Goal: Task Accomplishment & Management: Manage account settings

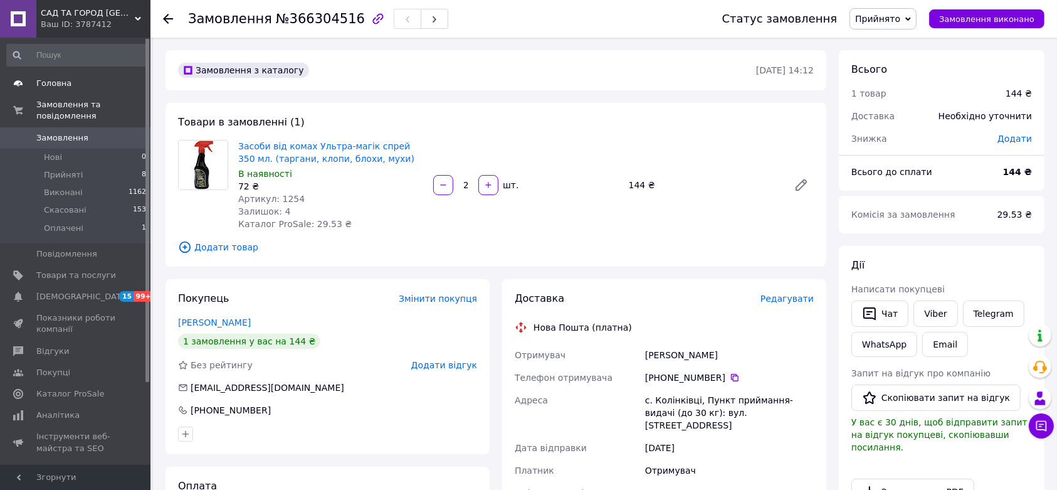
click at [94, 78] on span "Головна" at bounding box center [76, 83] width 80 height 11
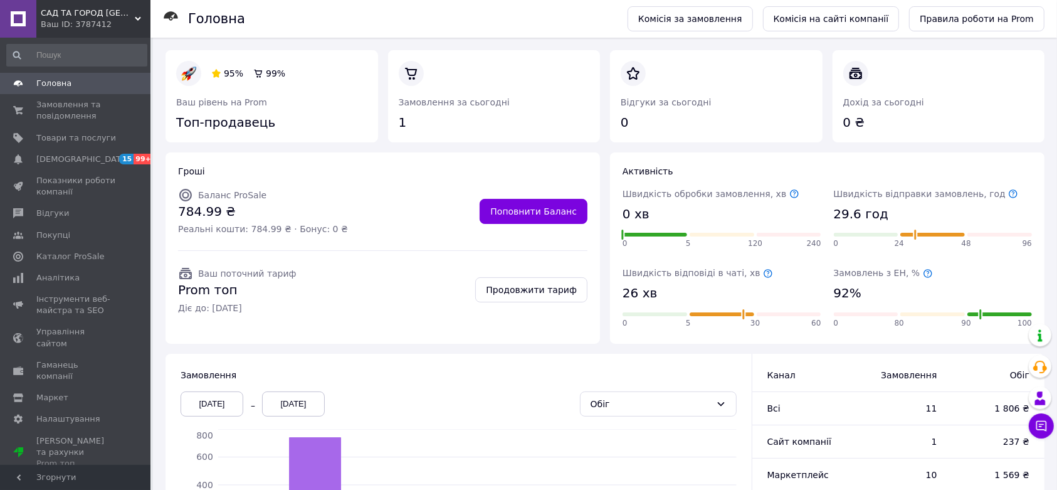
click at [923, 273] on icon at bounding box center [928, 273] width 10 height 10
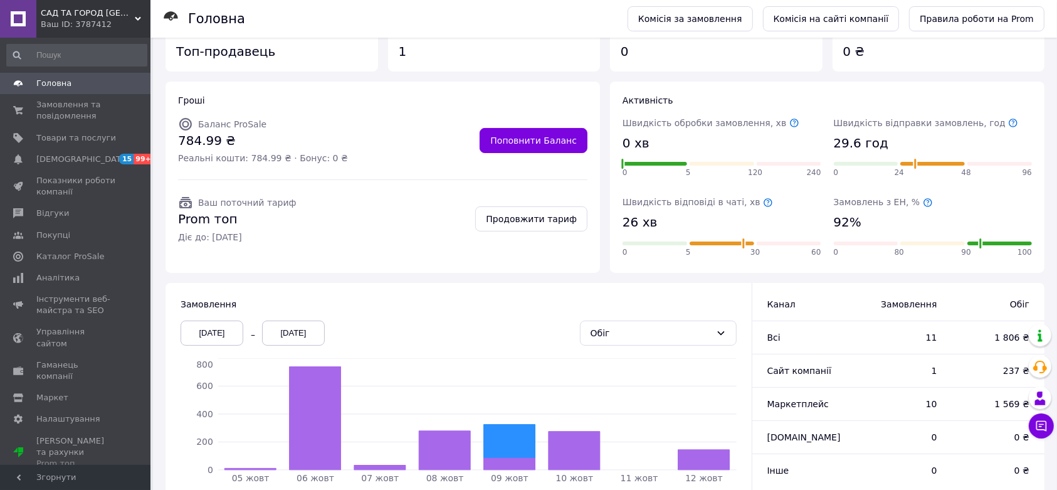
scroll to position [122, 0]
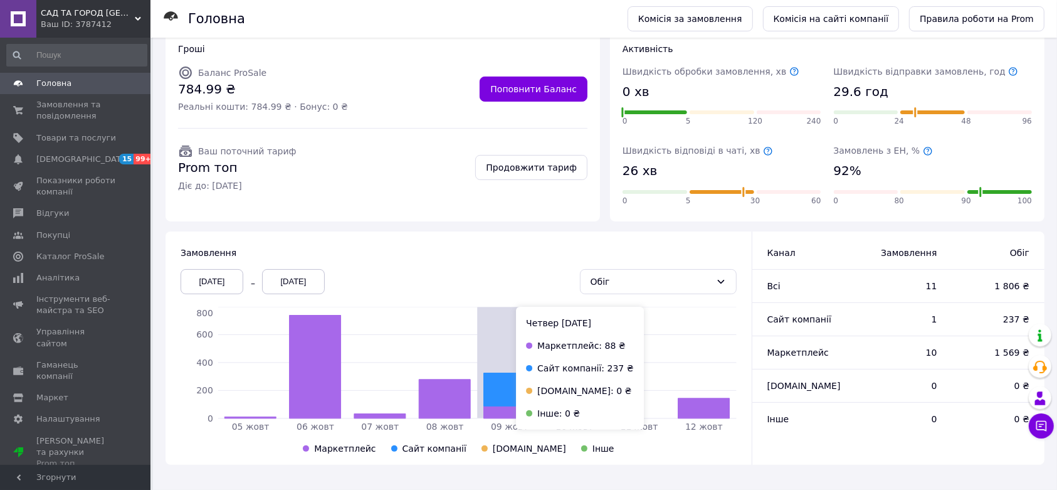
click at [508, 387] on icon at bounding box center [509, 388] width 51 height 33
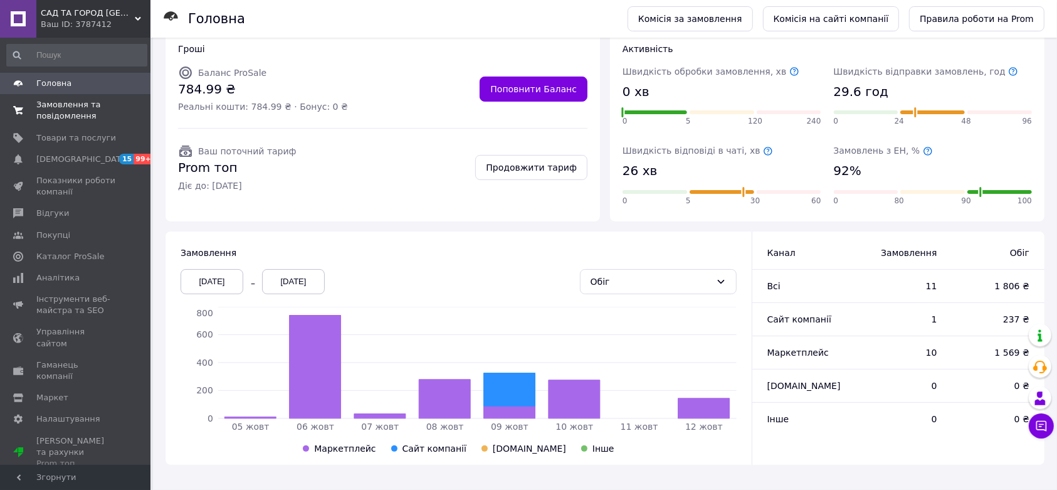
click at [58, 103] on span "Замовлення та повідомлення" at bounding box center [76, 110] width 80 height 23
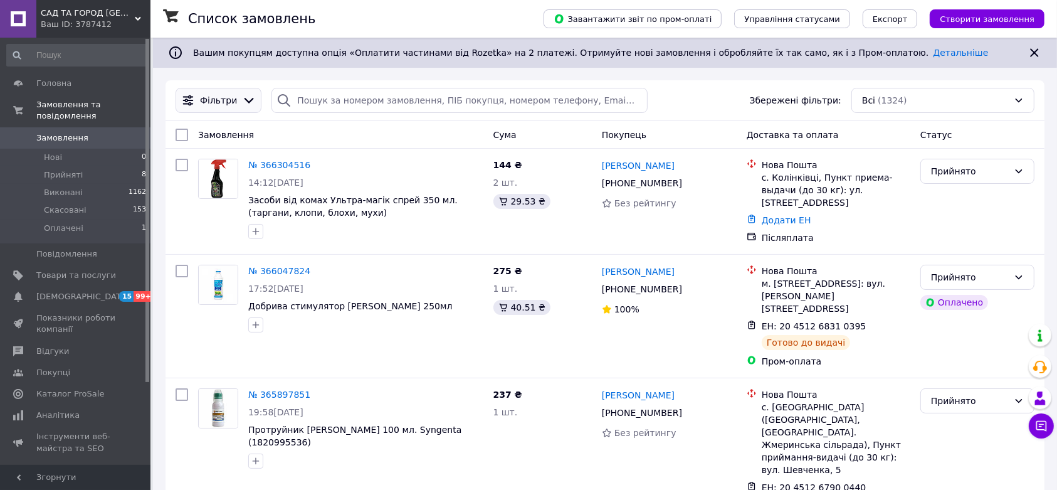
click at [246, 103] on icon at bounding box center [249, 100] width 14 height 14
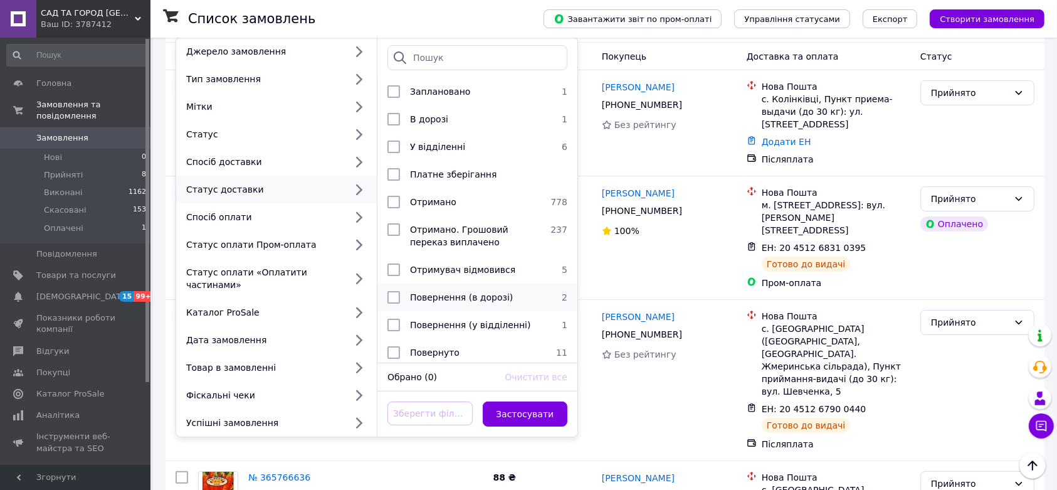
scroll to position [72, 0]
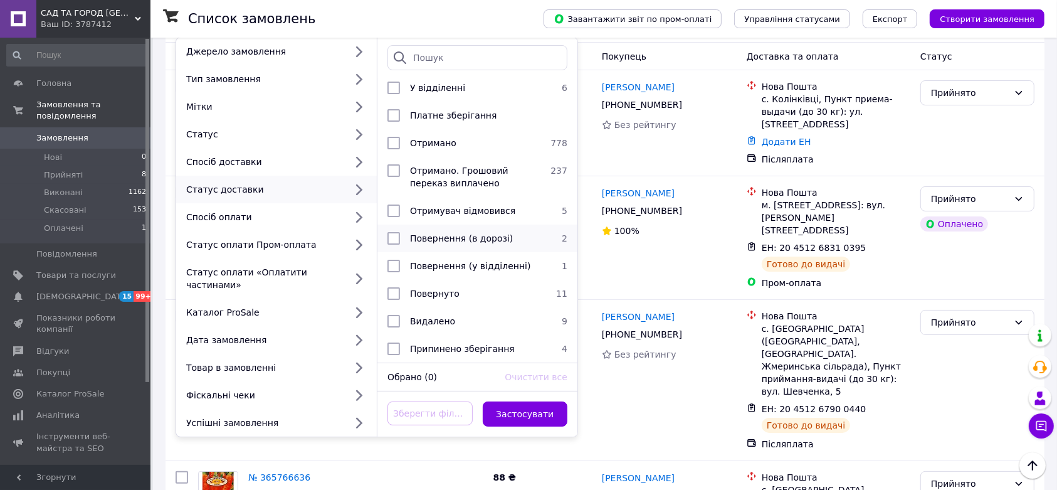
click at [392, 232] on input "checkbox" at bounding box center [393, 238] width 13 height 13
checkbox input "true"
click at [393, 260] on input "checkbox" at bounding box center [393, 266] width 13 height 13
checkbox input "true"
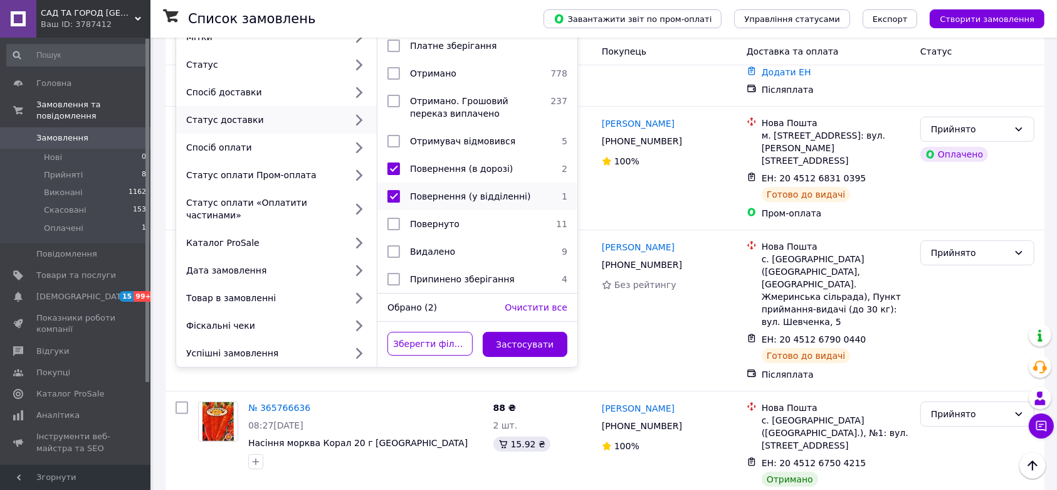
scroll to position [157, 0]
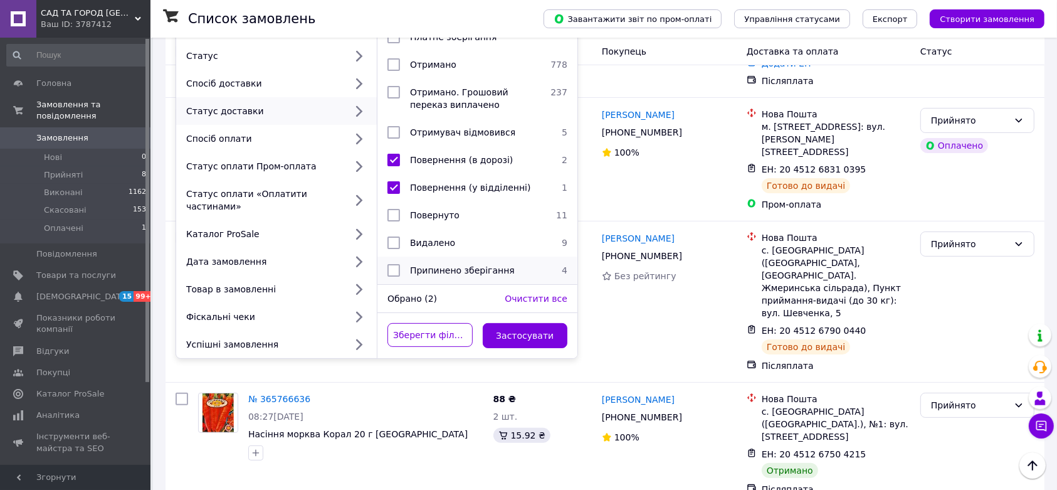
click at [387, 264] on input "checkbox" at bounding box center [393, 270] width 13 height 13
checkbox input "true"
click at [399, 209] on input "checkbox" at bounding box center [393, 215] width 13 height 13
checkbox input "true"
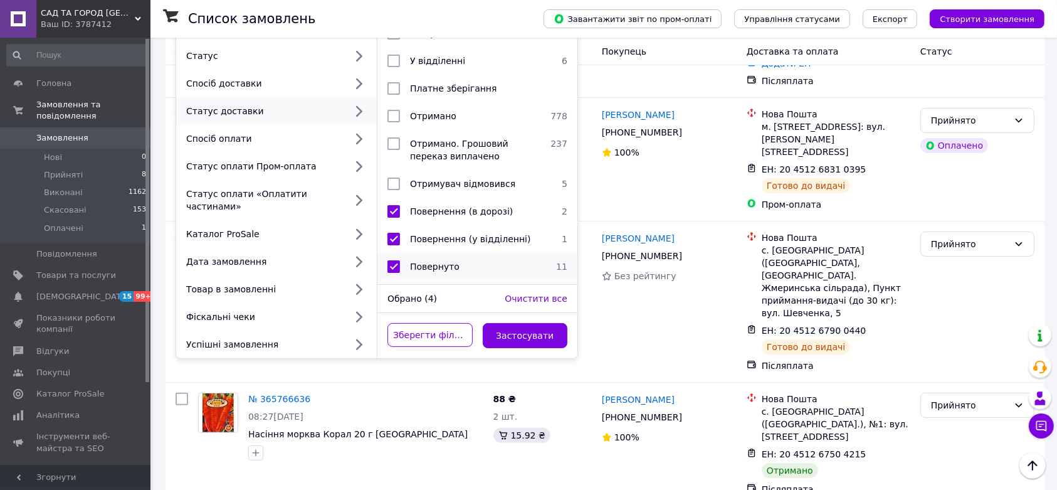
scroll to position [0, 0]
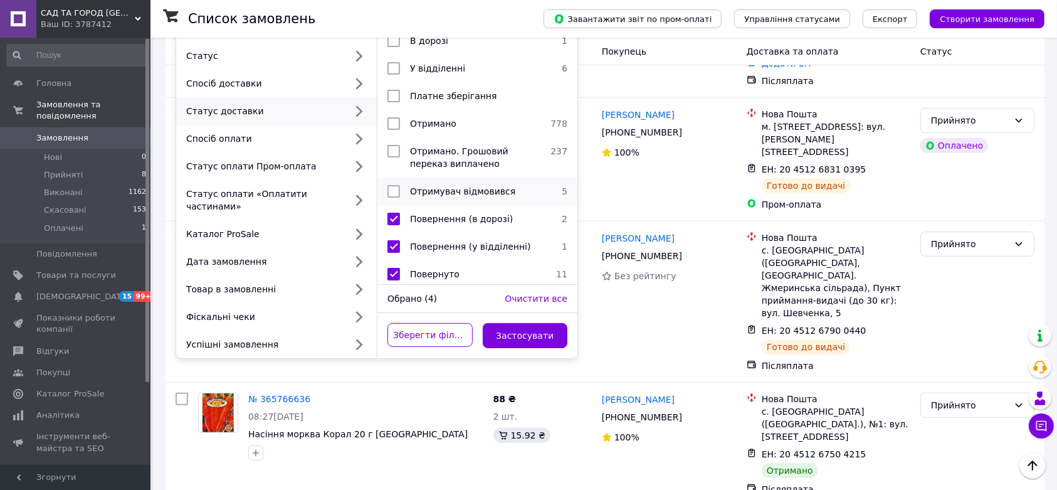
click at [387, 191] on input "checkbox" at bounding box center [393, 191] width 13 height 13
checkbox input "true"
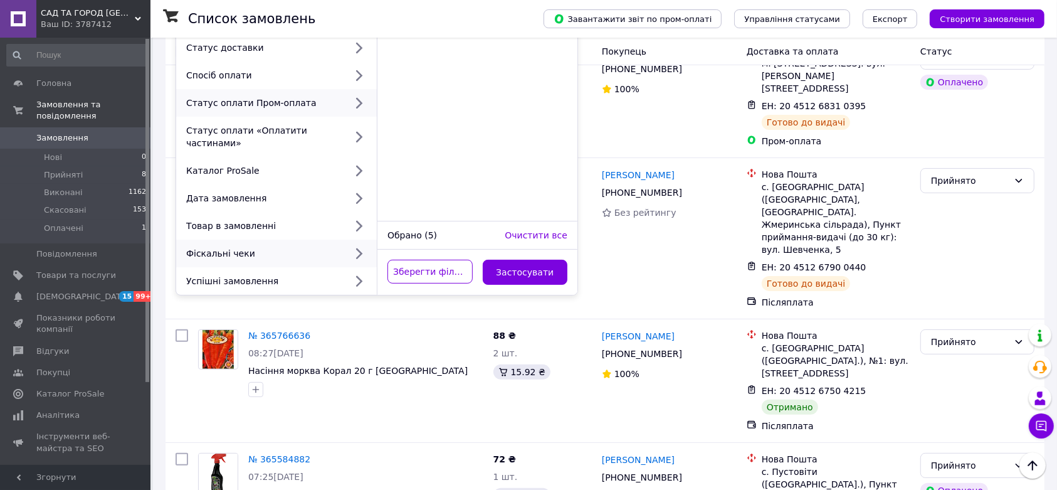
scroll to position [78, 0]
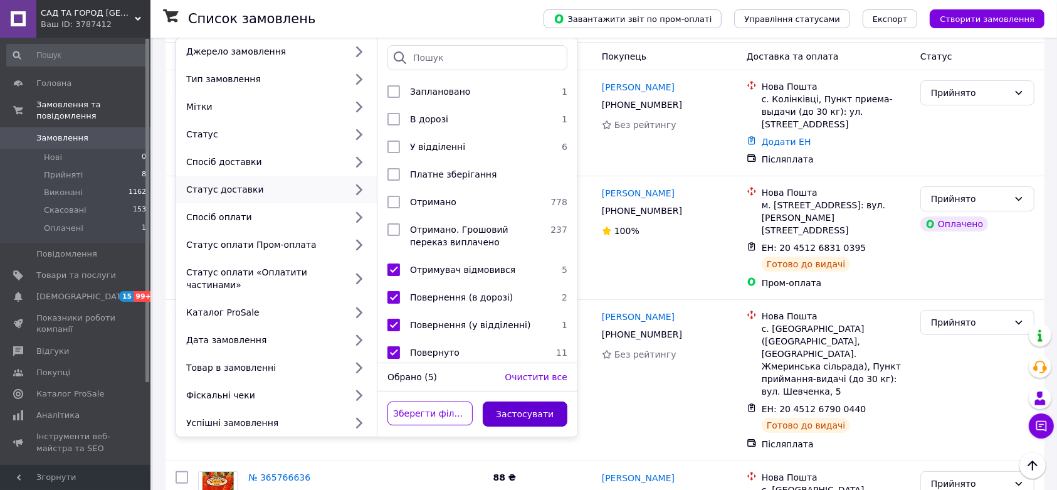
click at [542, 405] on button "Застосувати" at bounding box center [525, 413] width 85 height 25
